Goal: Task Accomplishment & Management: Use online tool/utility

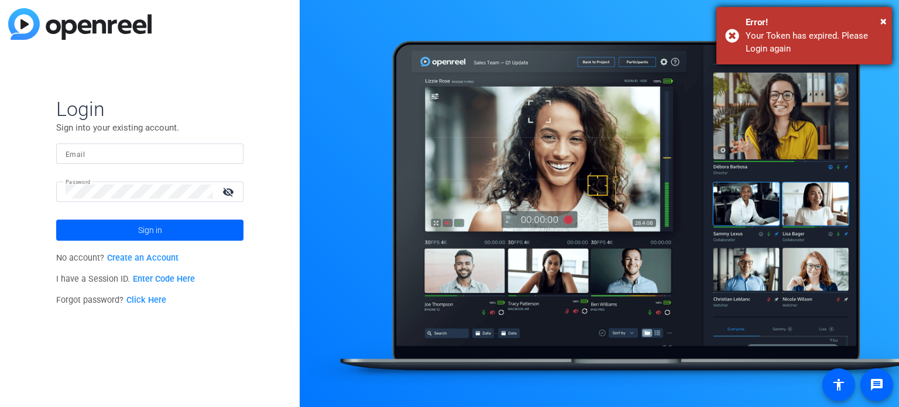
click at [879, 18] on div "Error!" at bounding box center [813, 22] width 137 height 13
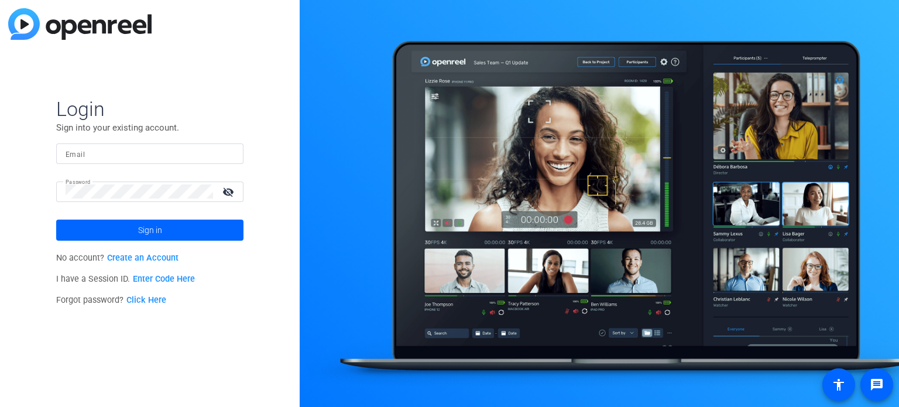
click at [123, 149] on input "Email" at bounding box center [150, 153] width 169 height 14
type input "[EMAIL_ADDRESS][DOMAIN_NAME]"
click at [19, 138] on div "Login Sign into your existing account. Email [EMAIL_ADDRESS][DOMAIN_NAME] Passw…" at bounding box center [150, 203] width 300 height 407
click at [0, 149] on div "Login Sign into your existing account. Email [EMAIL_ADDRESS][DOMAIN_NAME] Passw…" at bounding box center [150, 203] width 300 height 407
click at [56, 219] on button "Sign in" at bounding box center [149, 229] width 187 height 21
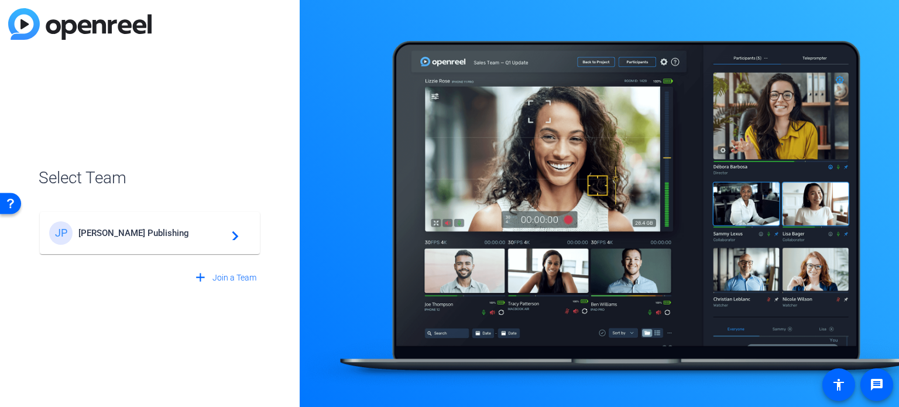
click at [149, 225] on div "[PERSON_NAME] Publishing navigate_next" at bounding box center [149, 232] width 201 height 23
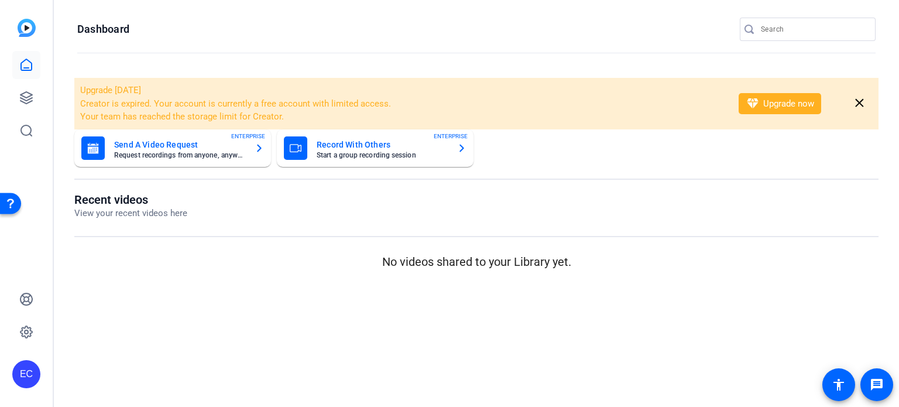
click at [785, 29] on input "Search" at bounding box center [813, 29] width 105 height 14
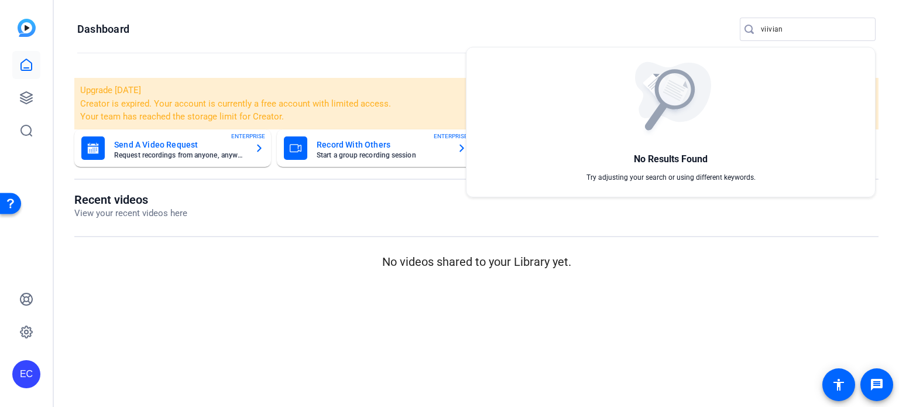
click at [768, 29] on div at bounding box center [449, 203] width 899 height 407
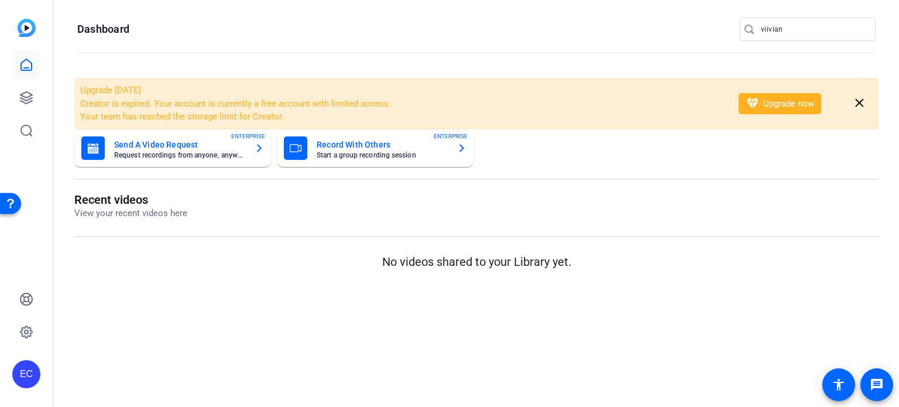
click at [764, 32] on input "viivian" at bounding box center [813, 29] width 105 height 14
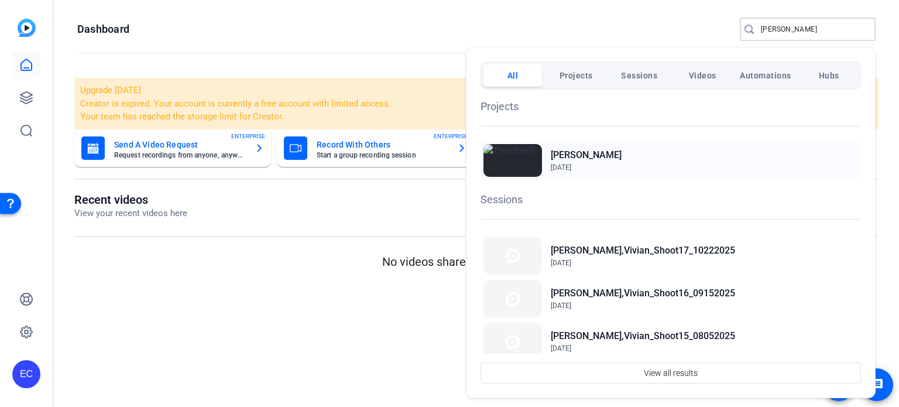
type input "[PERSON_NAME]"
click at [552, 159] on h2 "[PERSON_NAME]" at bounding box center [586, 155] width 71 height 14
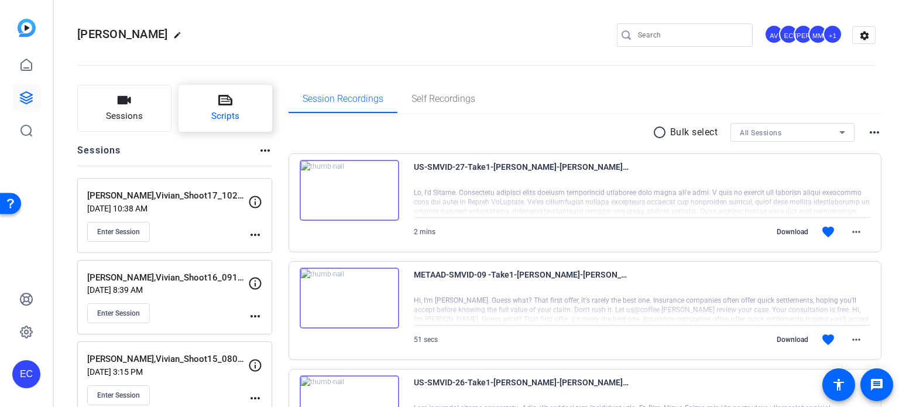
click at [214, 102] on button "Scripts" at bounding box center [225, 108] width 94 height 47
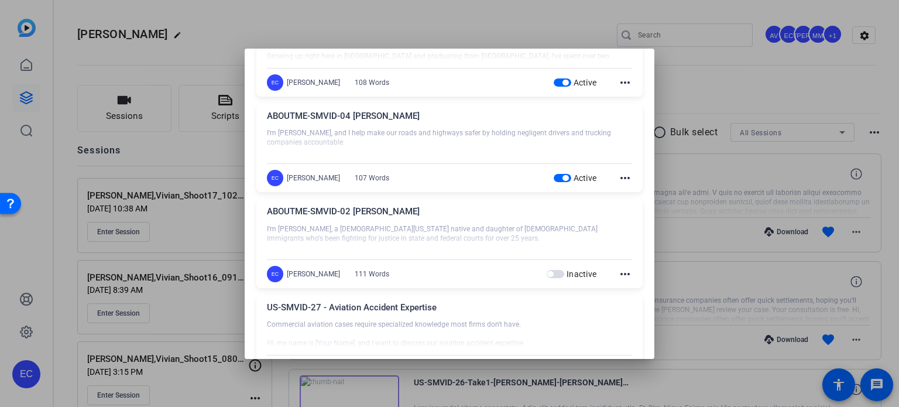
scroll to position [117, 0]
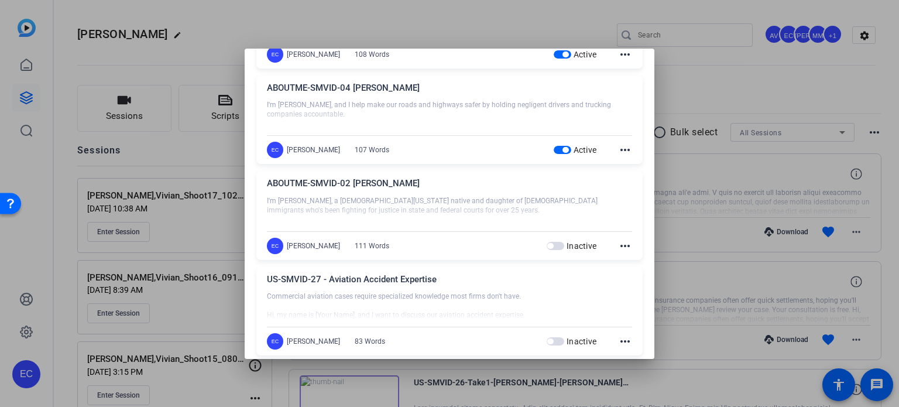
click at [618, 245] on mat-icon "more_horiz" at bounding box center [625, 246] width 14 height 14
click at [630, 257] on span "Edit" at bounding box center [644, 263] width 47 height 14
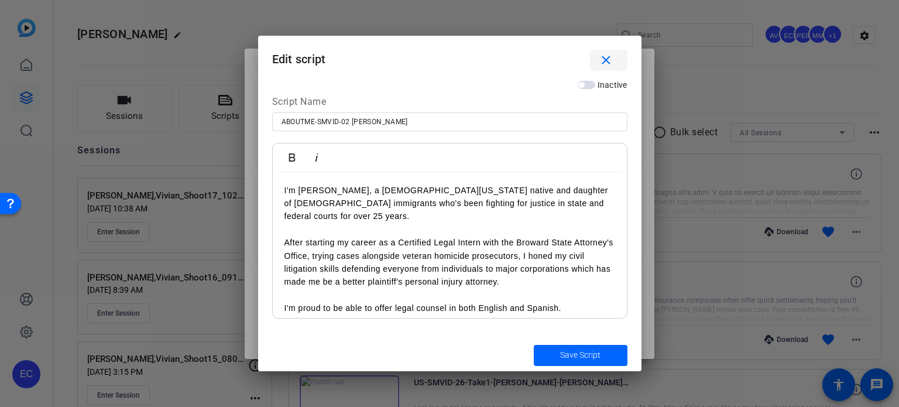
click at [613, 55] on span "button" at bounding box center [608, 60] width 37 height 28
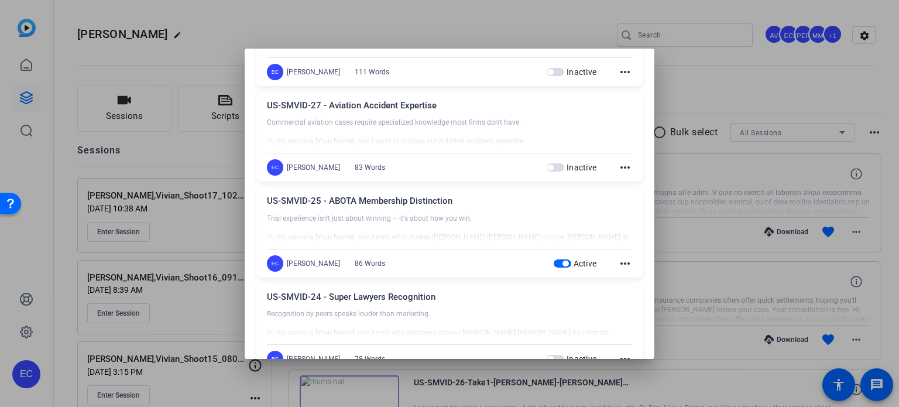
scroll to position [293, 0]
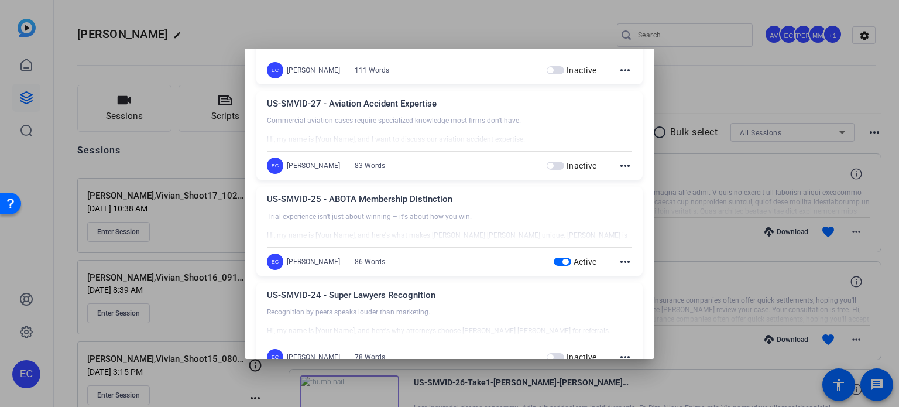
click at [719, 183] on div at bounding box center [449, 203] width 899 height 407
